Goal: Task Accomplishment & Management: Manage account settings

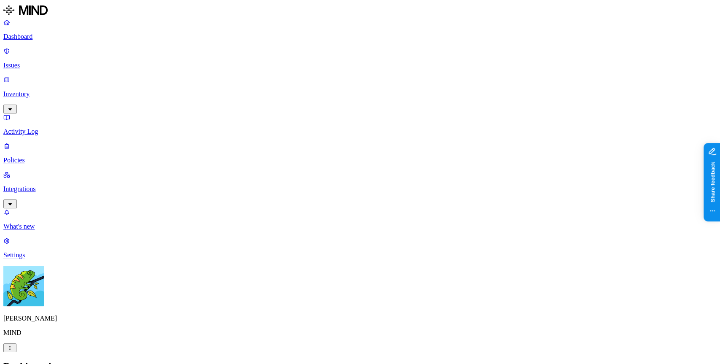
click at [61, 185] on p "Integrations" at bounding box center [360, 189] width 714 height 8
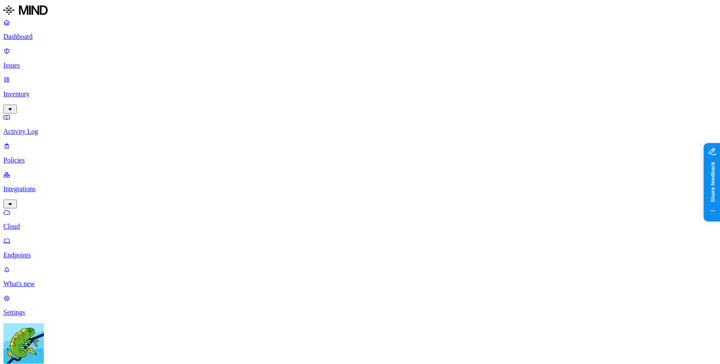
click at [77, 353] on html "Dashboard Issues Inventory Activity Log Policies Integrations Cloud Endpoints W…" at bounding box center [360, 227] width 720 height 454
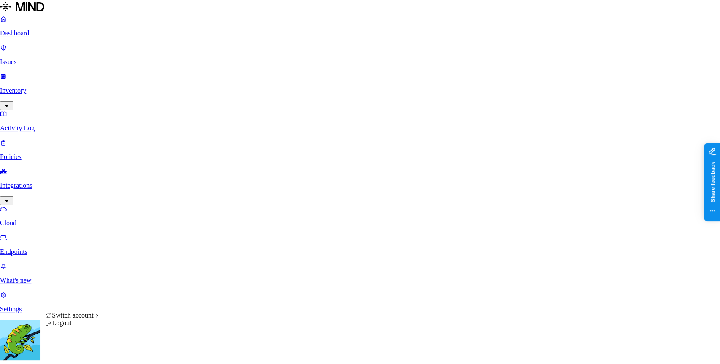
click at [30, 325] on html "Dashboard Issues Inventory Activity Log Policies Integrations Cloud Endpoints W…" at bounding box center [360, 225] width 720 height 450
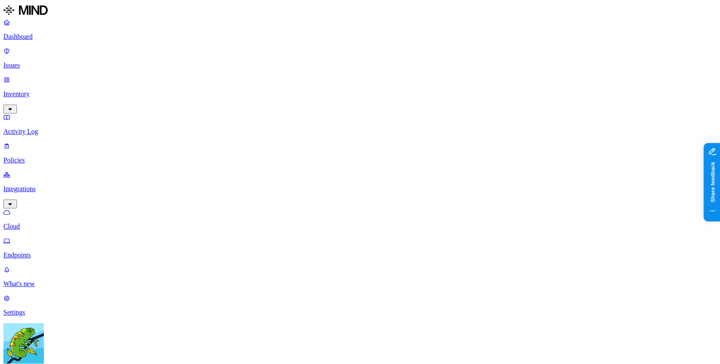
click at [30, 317] on link "Settings" at bounding box center [360, 306] width 714 height 22
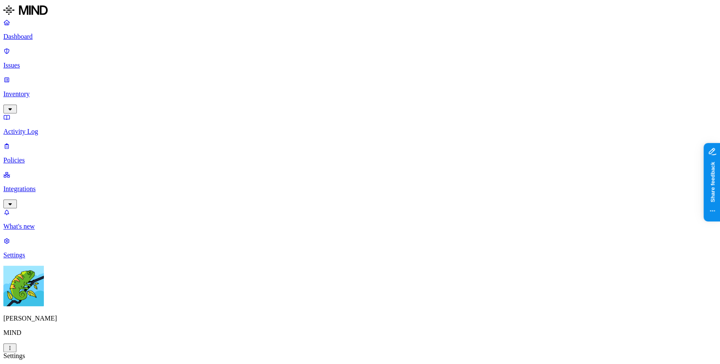
click at [81, 354] on html "Dashboard Issues Inventory Activity Log Policies Integrations What's new 1 Sett…" at bounding box center [360, 319] width 720 height 639
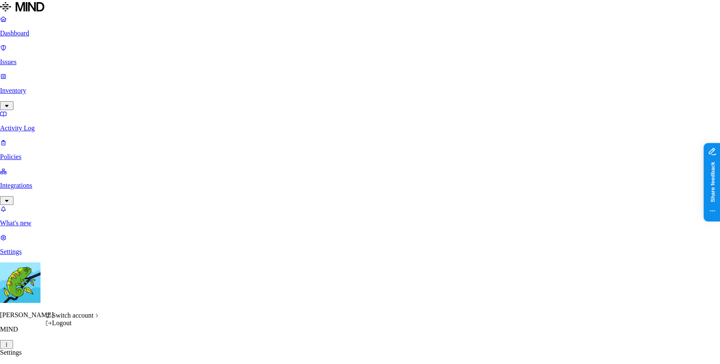
click at [36, 126] on html "Dashboard Issues Inventory Activity Log Policies Integrations What's new 1 Sett…" at bounding box center [360, 318] width 720 height 636
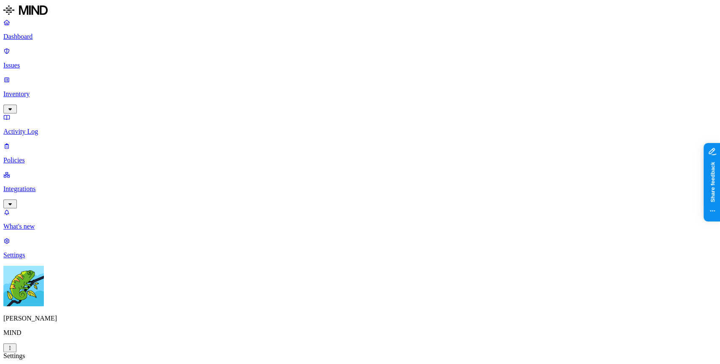
click at [36, 185] on p "Integrations" at bounding box center [360, 189] width 714 height 8
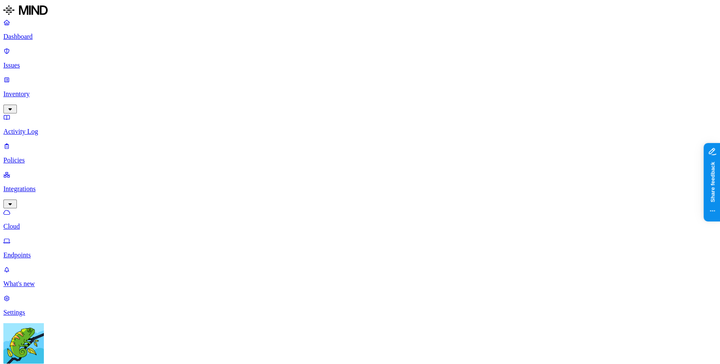
click at [44, 252] on p "Endpoints" at bounding box center [360, 256] width 714 height 8
click at [44, 223] on p "Cloud" at bounding box center [360, 227] width 714 height 8
click at [44, 208] on link "Cloud" at bounding box center [360, 219] width 714 height 22
click at [45, 237] on link "Endpoints" at bounding box center [360, 248] width 714 height 22
click at [57, 157] on p "Policies" at bounding box center [360, 161] width 714 height 8
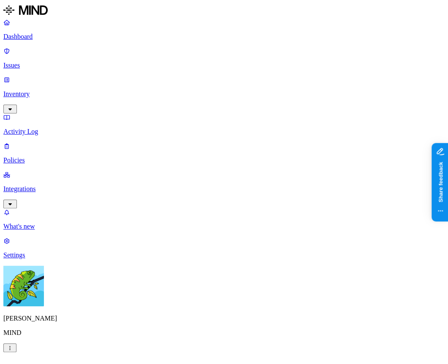
scroll to position [404, 0]
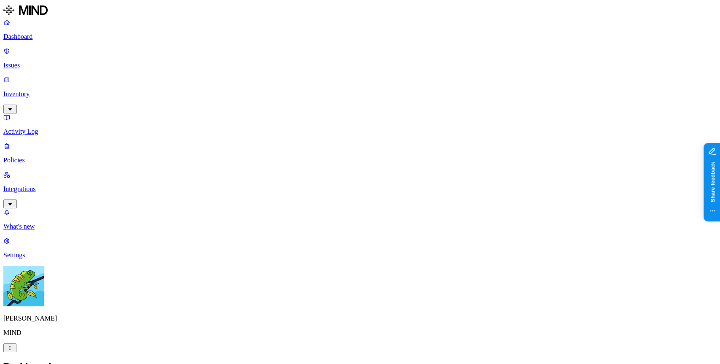
click at [35, 185] on p "Integrations" at bounding box center [360, 189] width 714 height 8
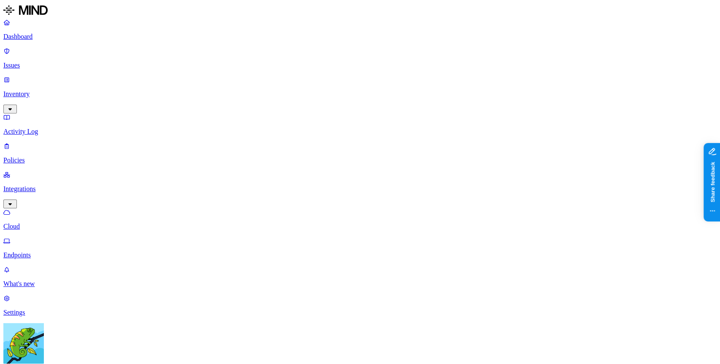
click at [57, 237] on link "Endpoints" at bounding box center [360, 248] width 714 height 22
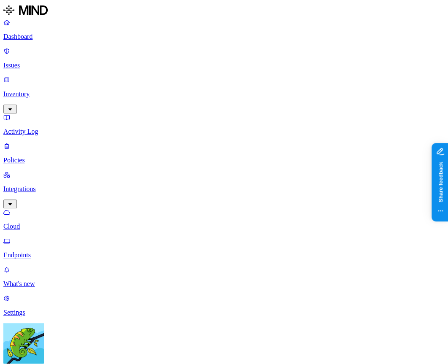
scroll to position [60, 0]
drag, startPoint x: 149, startPoint y: 46, endPoint x: 182, endPoint y: 55, distance: 34.2
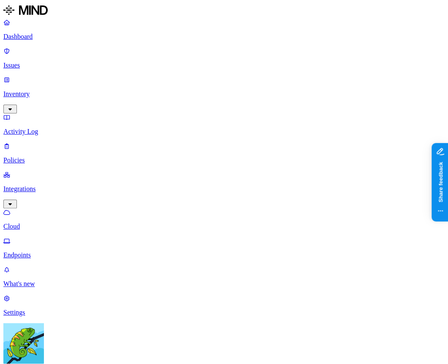
click at [60, 157] on p "Policies" at bounding box center [223, 161] width 441 height 8
